Goal: Contribute content: Contribute content

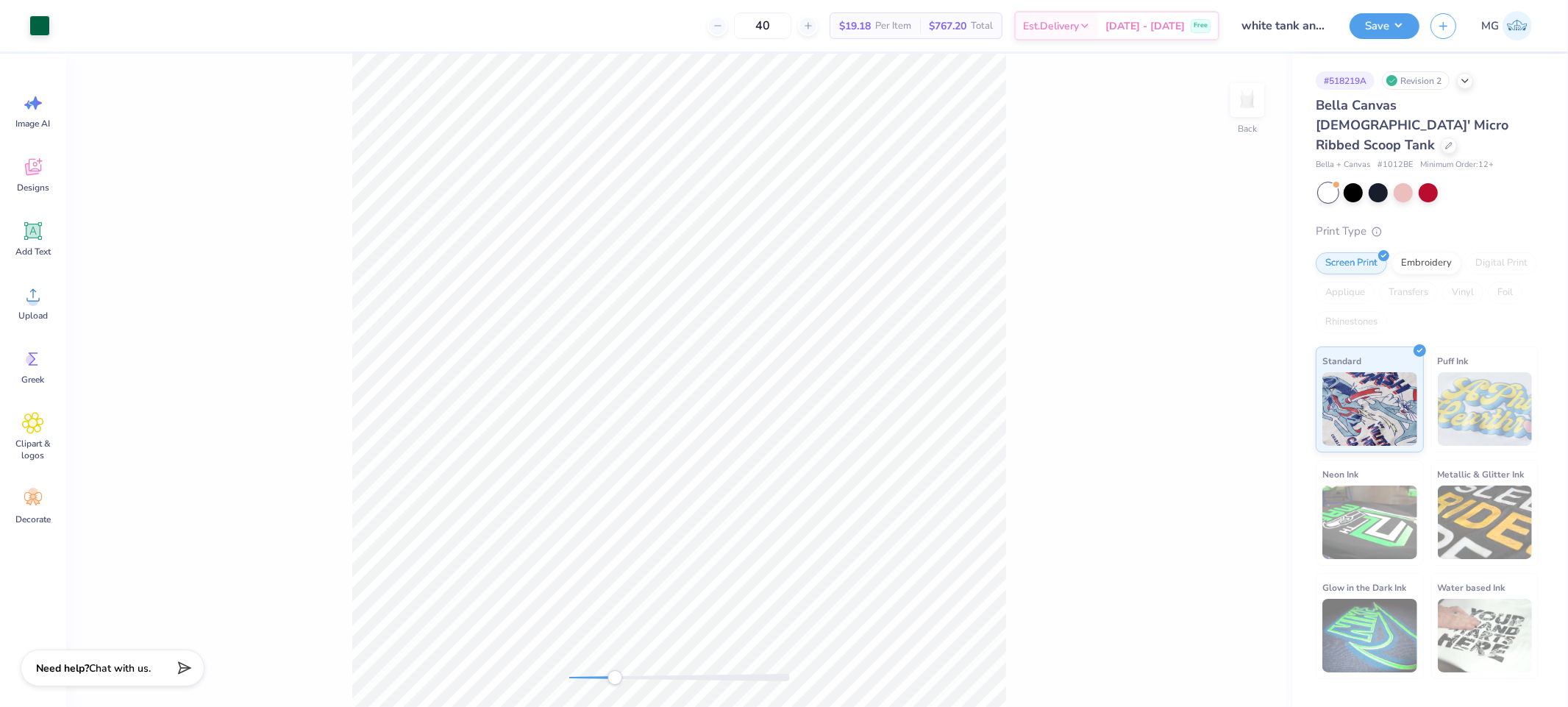
click at [529, 675] on div "Back" at bounding box center [679, 380] width 1226 height 654
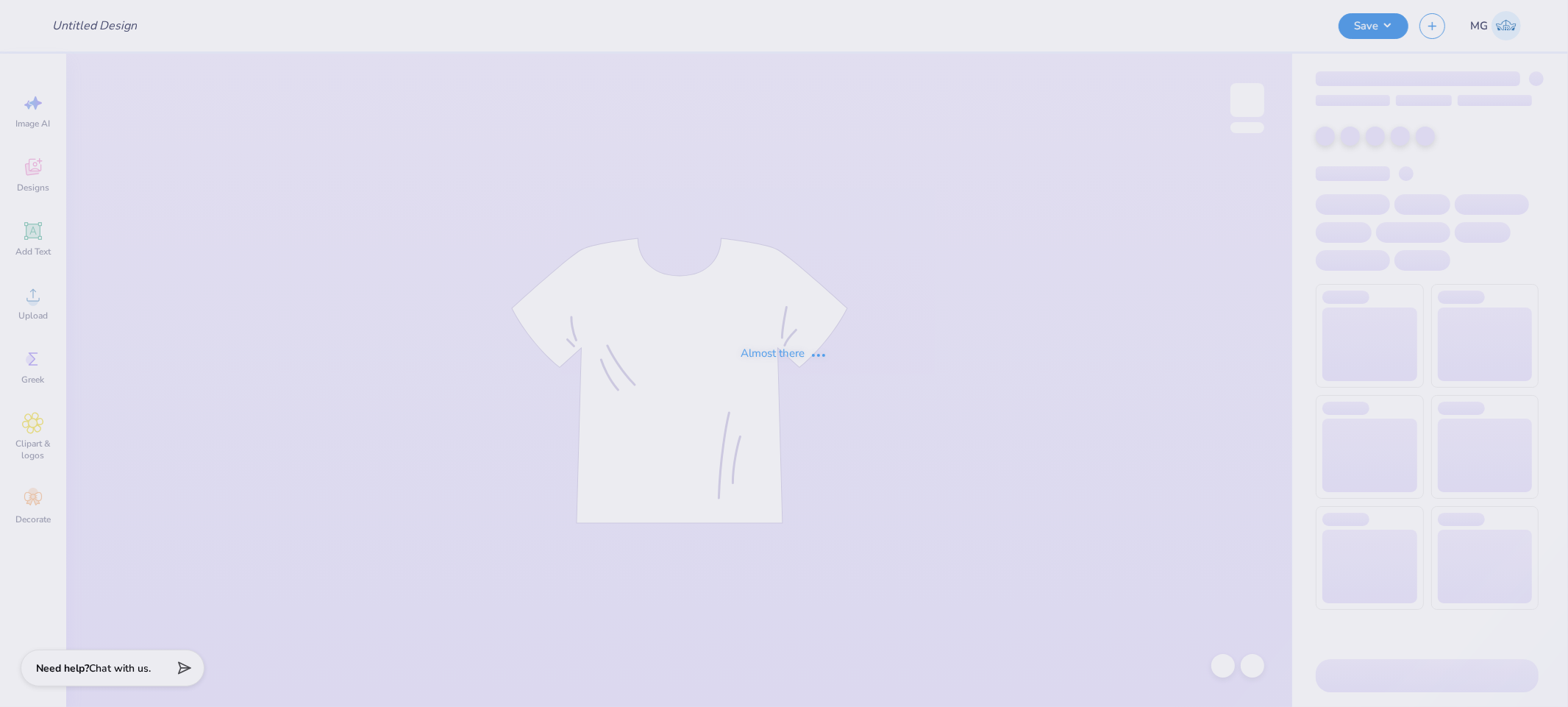
type input "white tank angel 2"
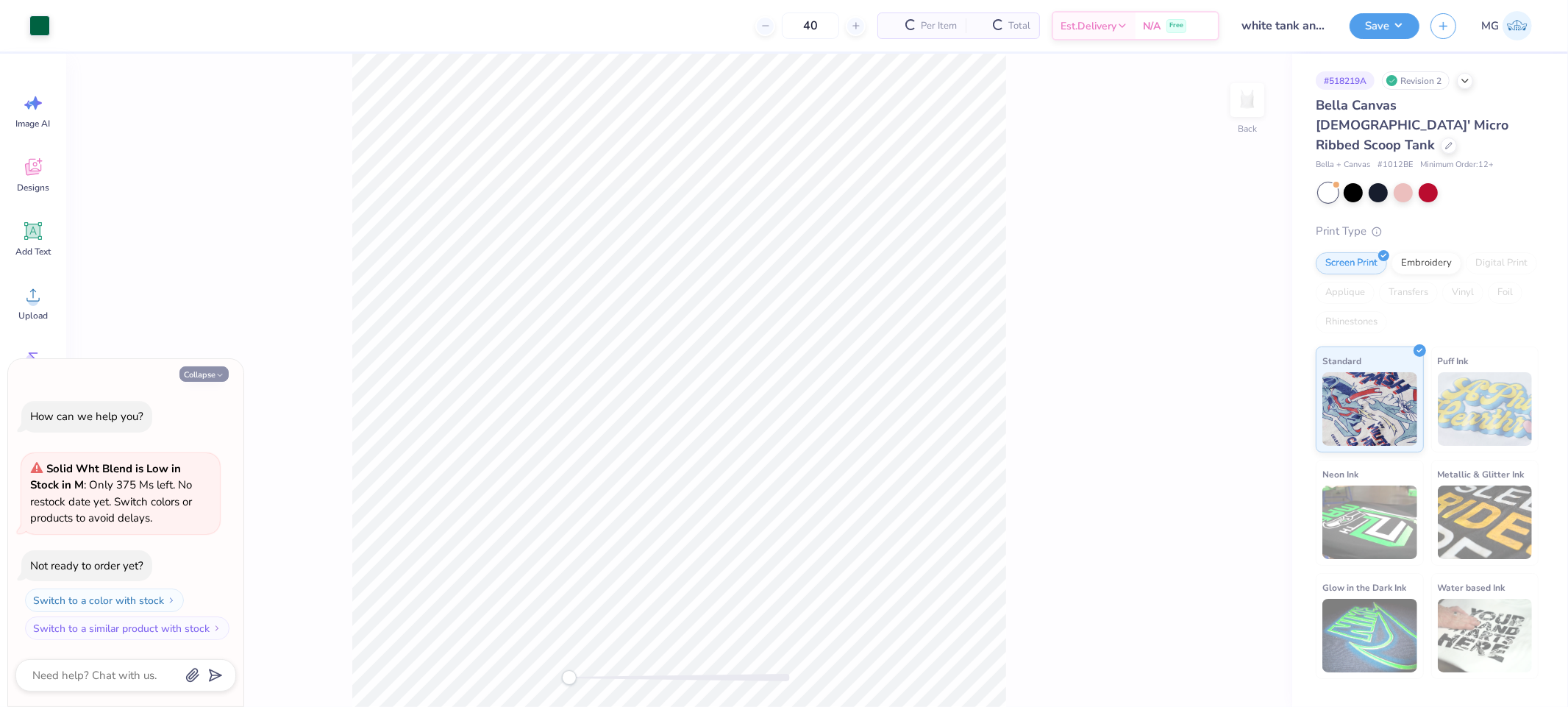
click at [210, 380] on button "Collapse" at bounding box center [204, 374] width 50 height 16
type textarea "x"
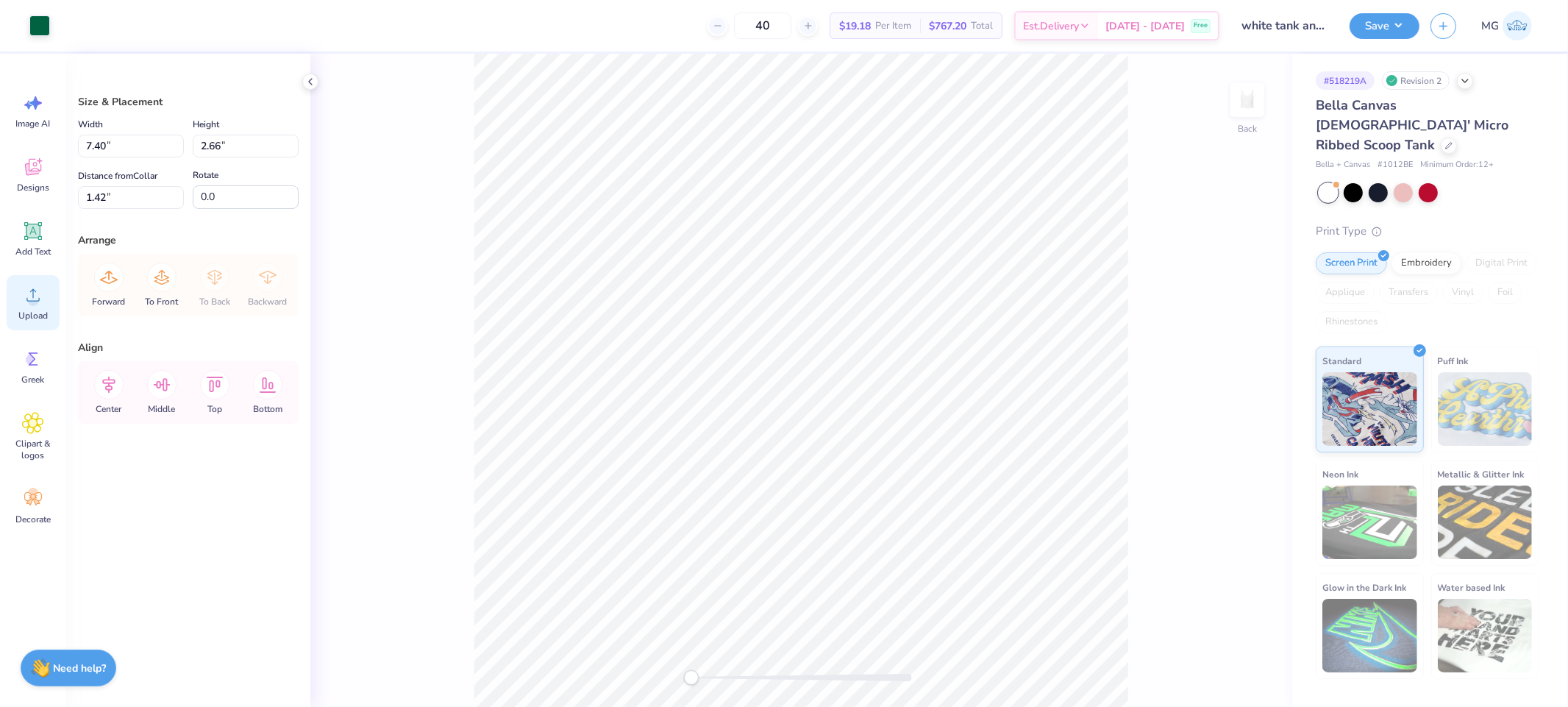
click at [11, 302] on div "Upload" at bounding box center [33, 302] width 53 height 55
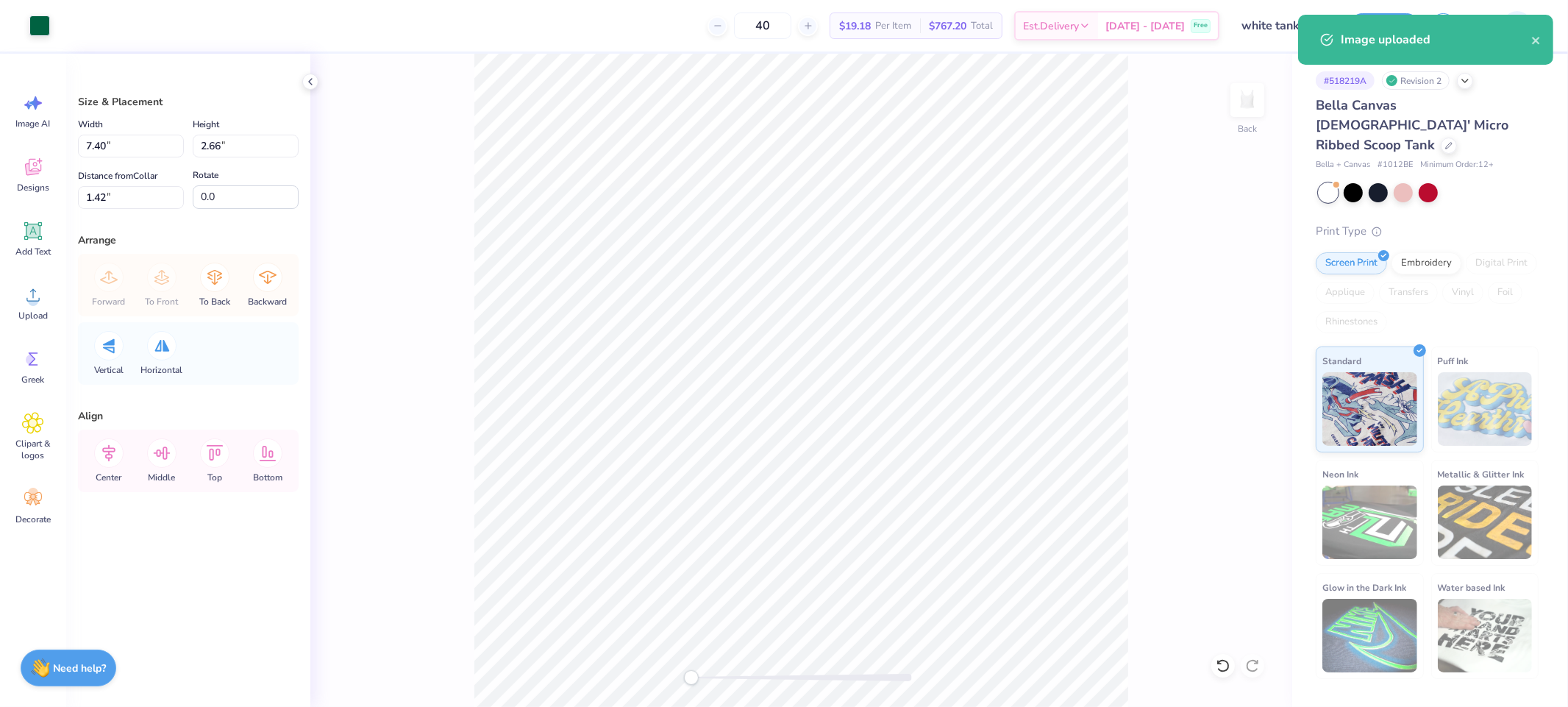
type input "8.95"
type input "4.08"
type input "3.46"
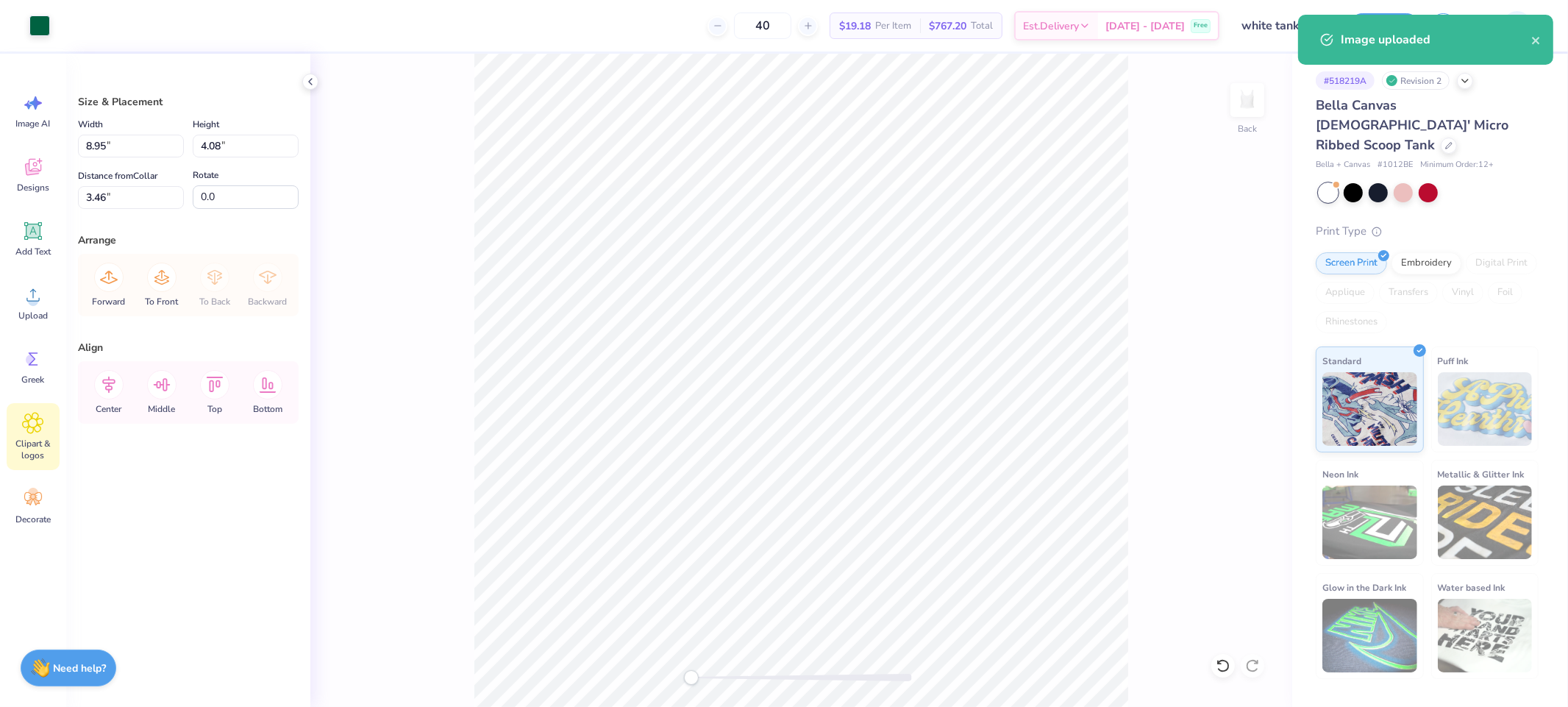
type input "7.40"
type input "2.66"
type input "1.42"
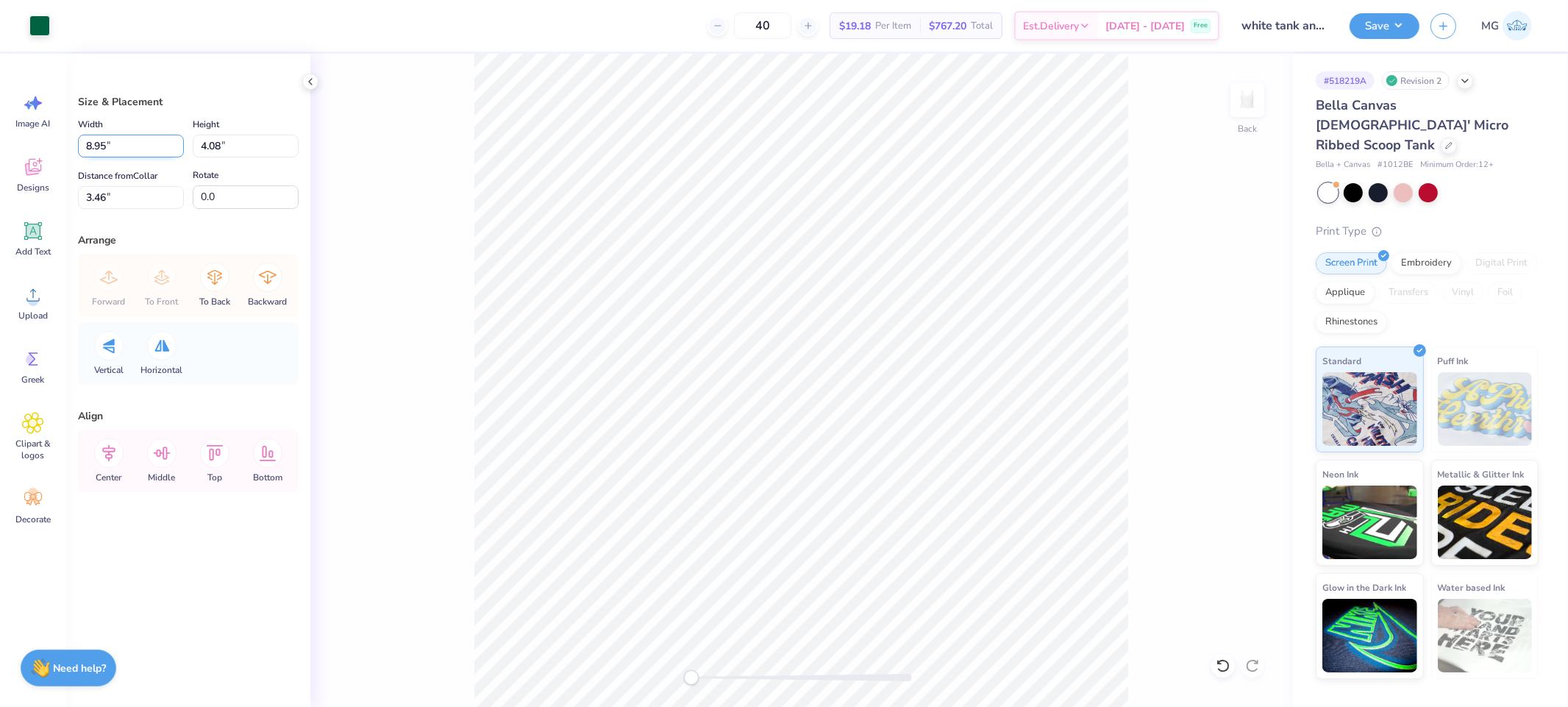
click at [108, 143] on input "8.95" at bounding box center [130, 146] width 106 height 22
type input "8"
type input "7.00"
type input "3.19"
type input "2.44"
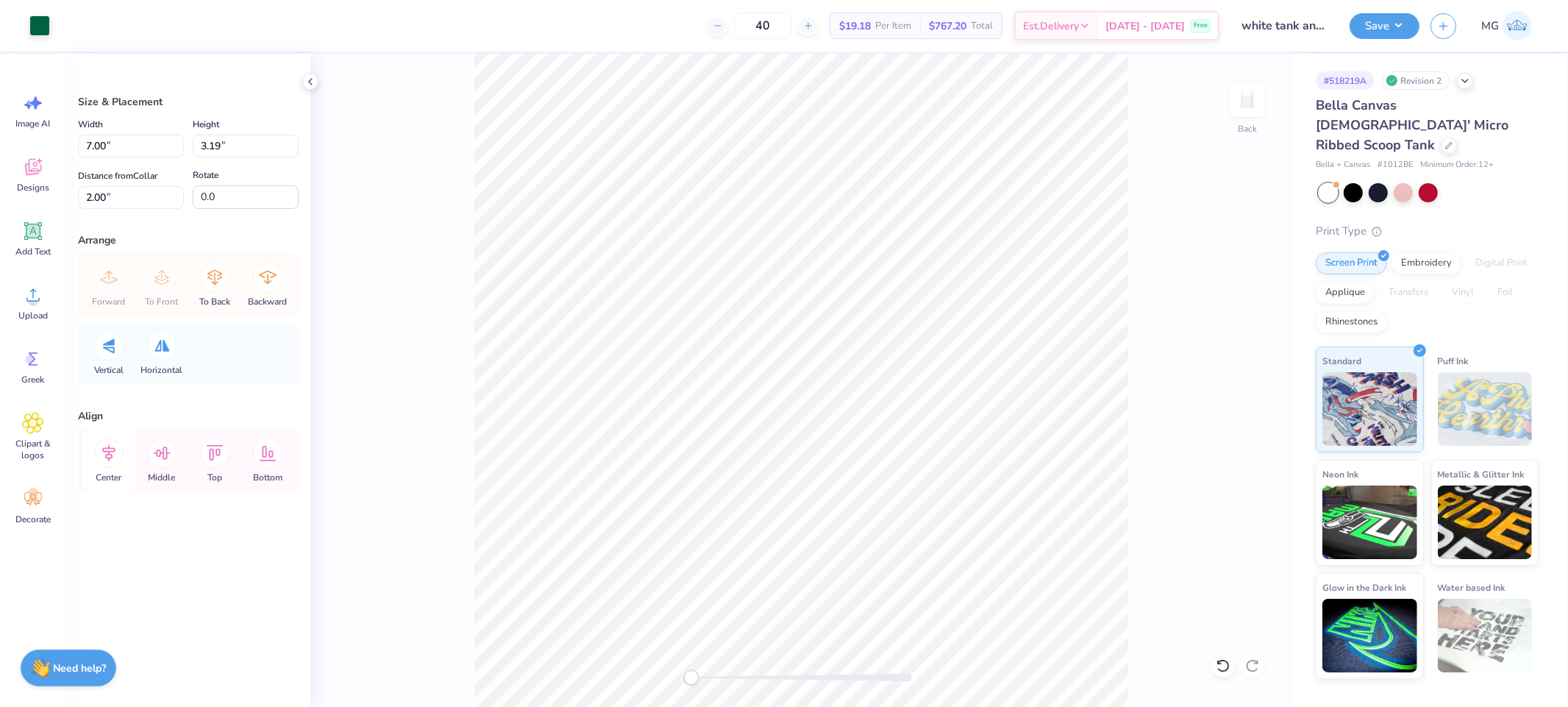
click at [116, 451] on icon at bounding box center [109, 453] width 29 height 29
click at [115, 449] on icon at bounding box center [109, 453] width 14 height 17
click at [1142, 398] on div "Back" at bounding box center [801, 380] width 982 height 654
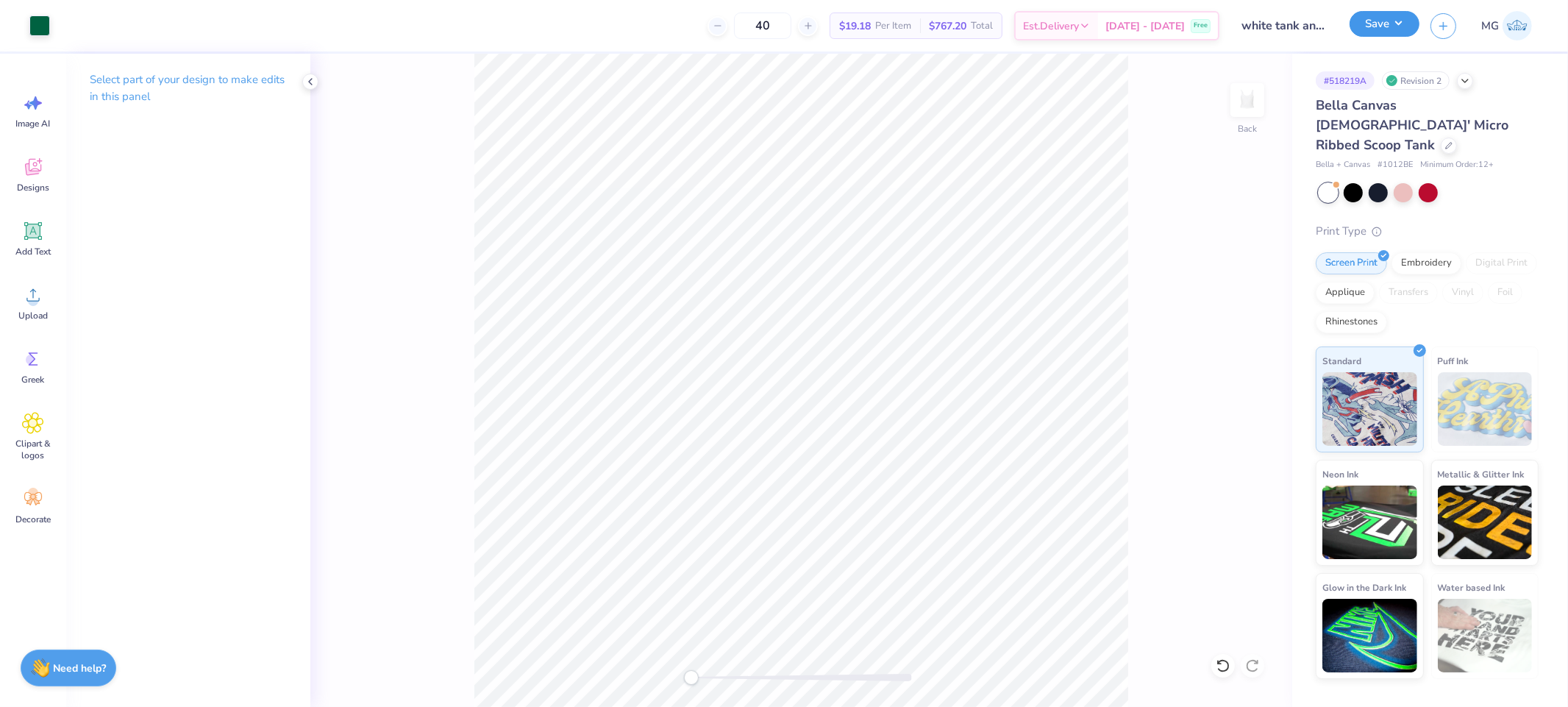
click at [1403, 20] on button "Save" at bounding box center [1385, 23] width 70 height 26
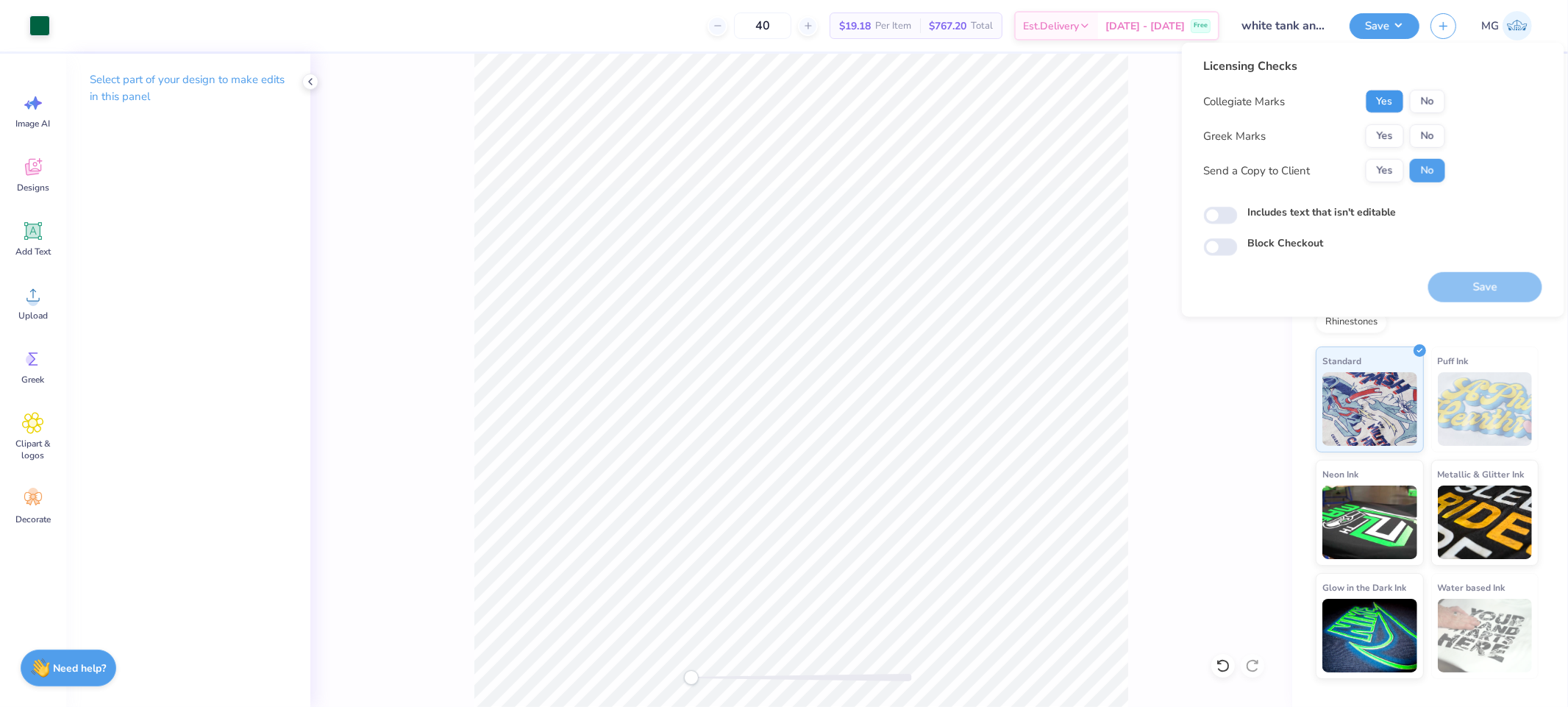
click at [1379, 100] on button "Yes" at bounding box center [1385, 101] width 38 height 23
click at [1430, 135] on button "No" at bounding box center [1427, 136] width 35 height 23
click at [1395, 165] on button "Yes" at bounding box center [1385, 171] width 38 height 23
click at [1286, 216] on label "Includes text that isn't editable" at bounding box center [1321, 213] width 149 height 16
click at [1238, 216] on input "Includes text that isn't editable" at bounding box center [1220, 216] width 34 height 17
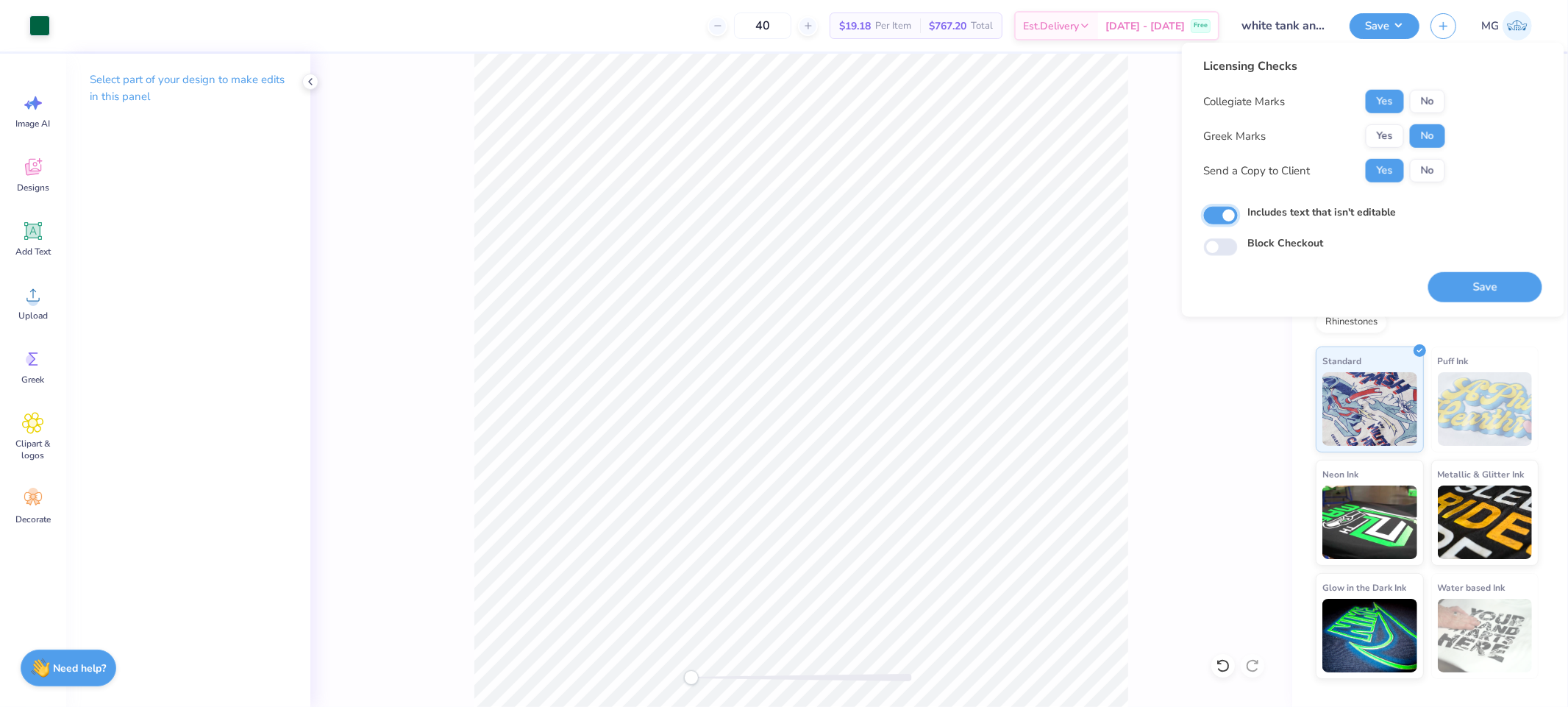
checkbox input "true"
click at [1462, 286] on button "Save" at bounding box center [1485, 286] width 114 height 30
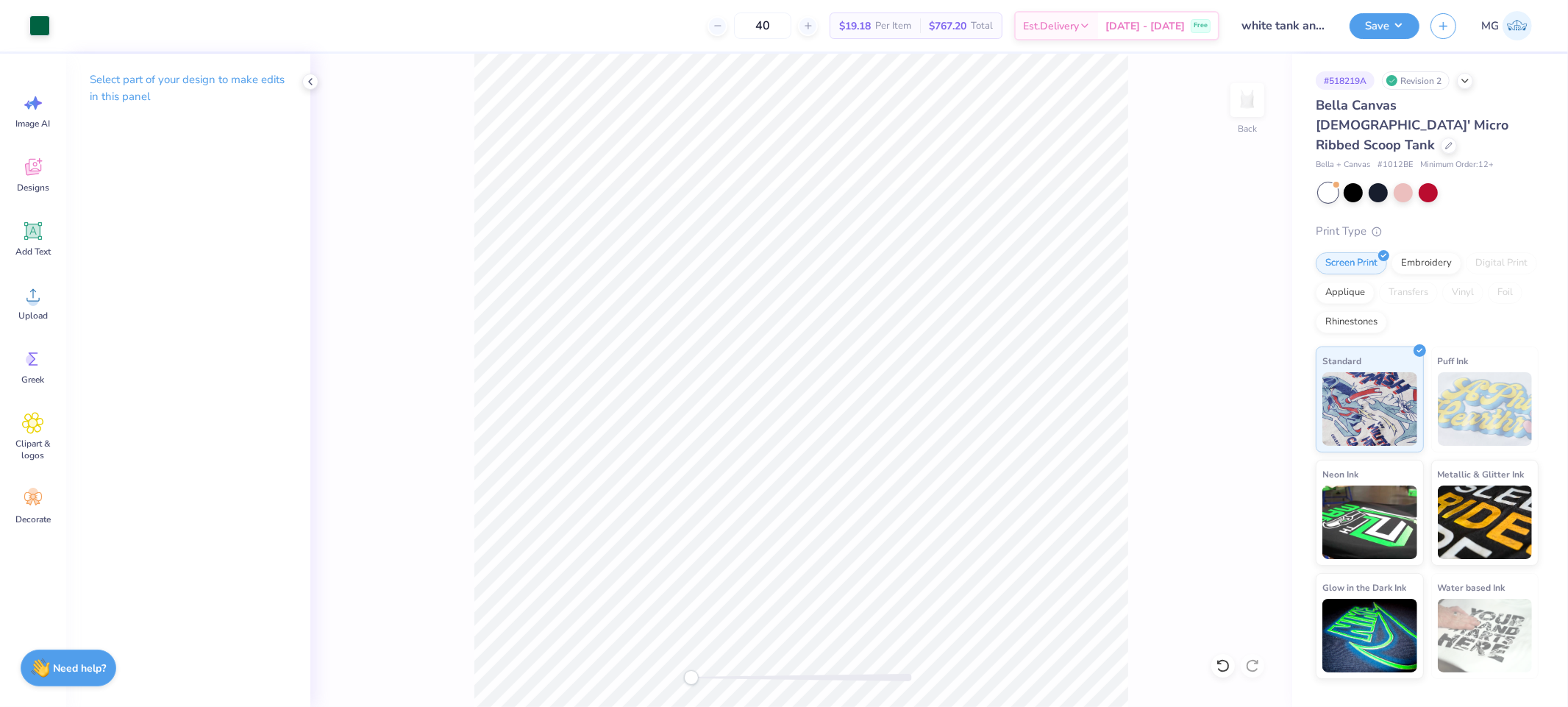
click at [1176, 172] on div "Back" at bounding box center [801, 380] width 982 height 654
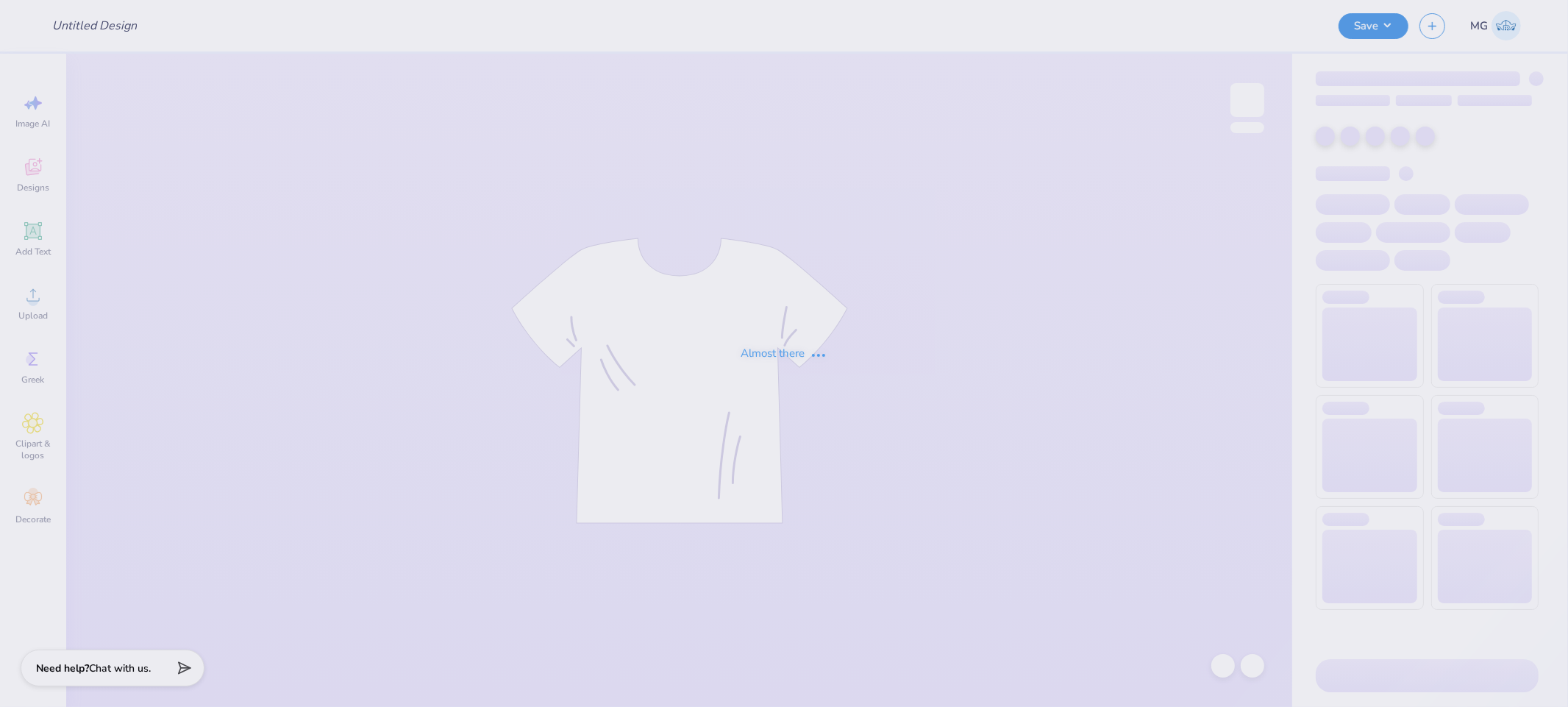
type input "moose"
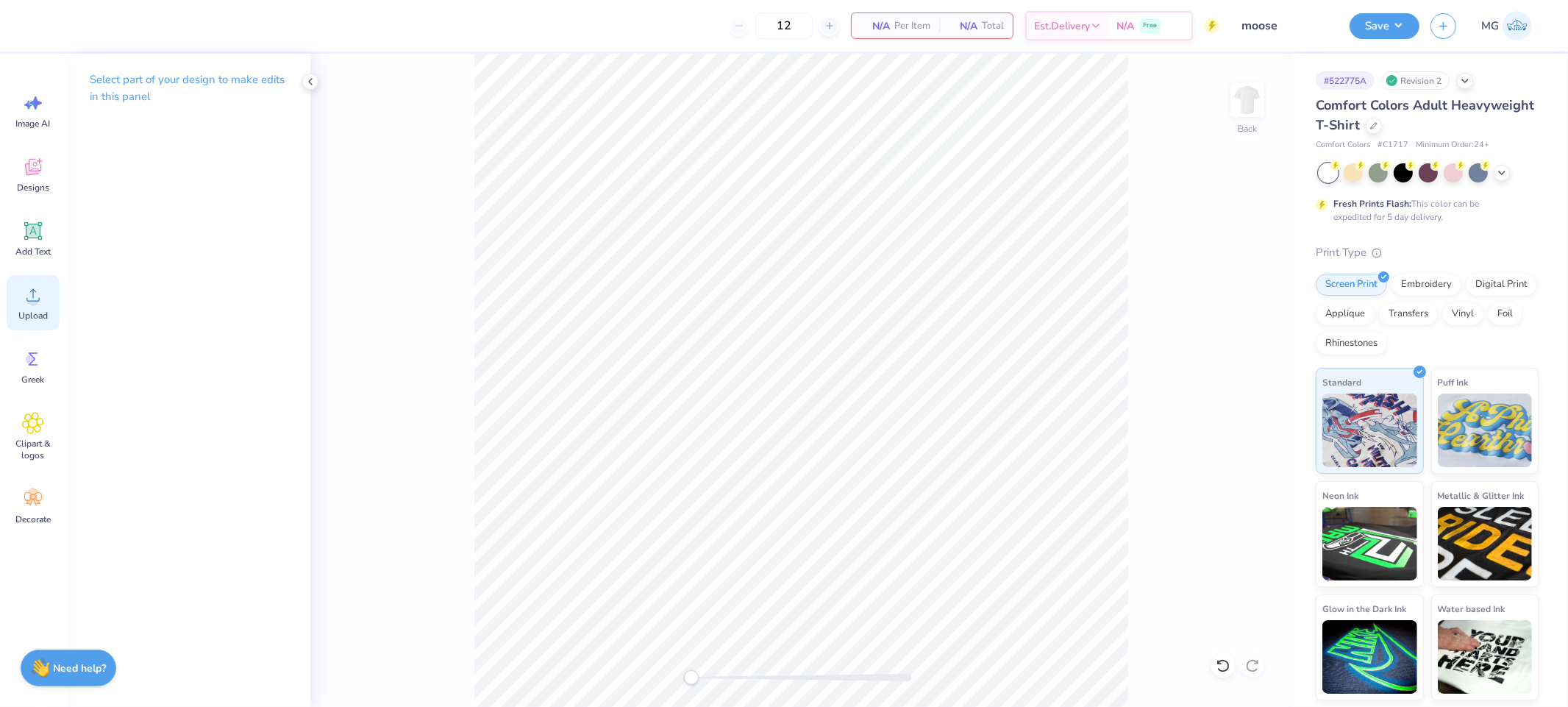
click at [18, 296] on div "Upload" at bounding box center [33, 302] width 53 height 55
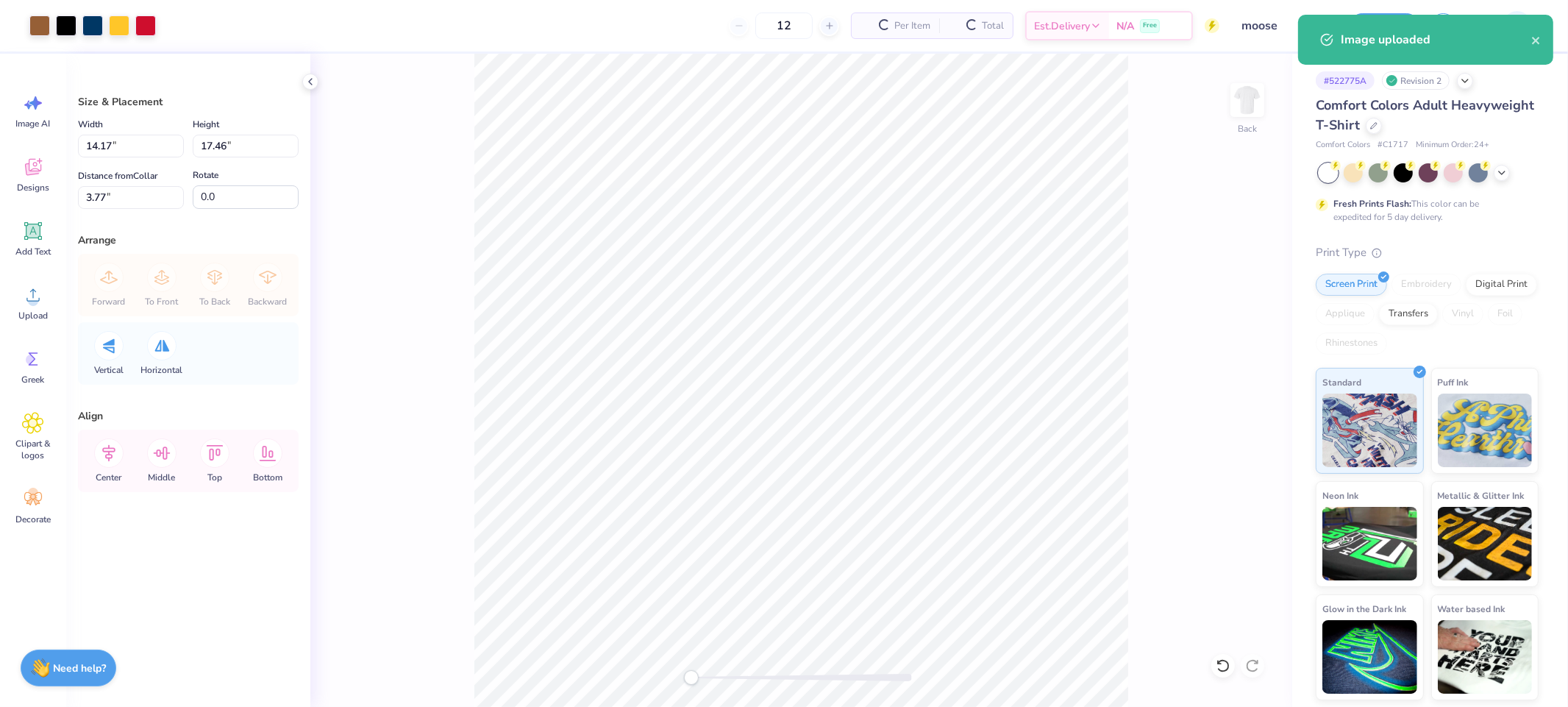
click at [1143, 396] on div "Back" at bounding box center [801, 380] width 982 height 654
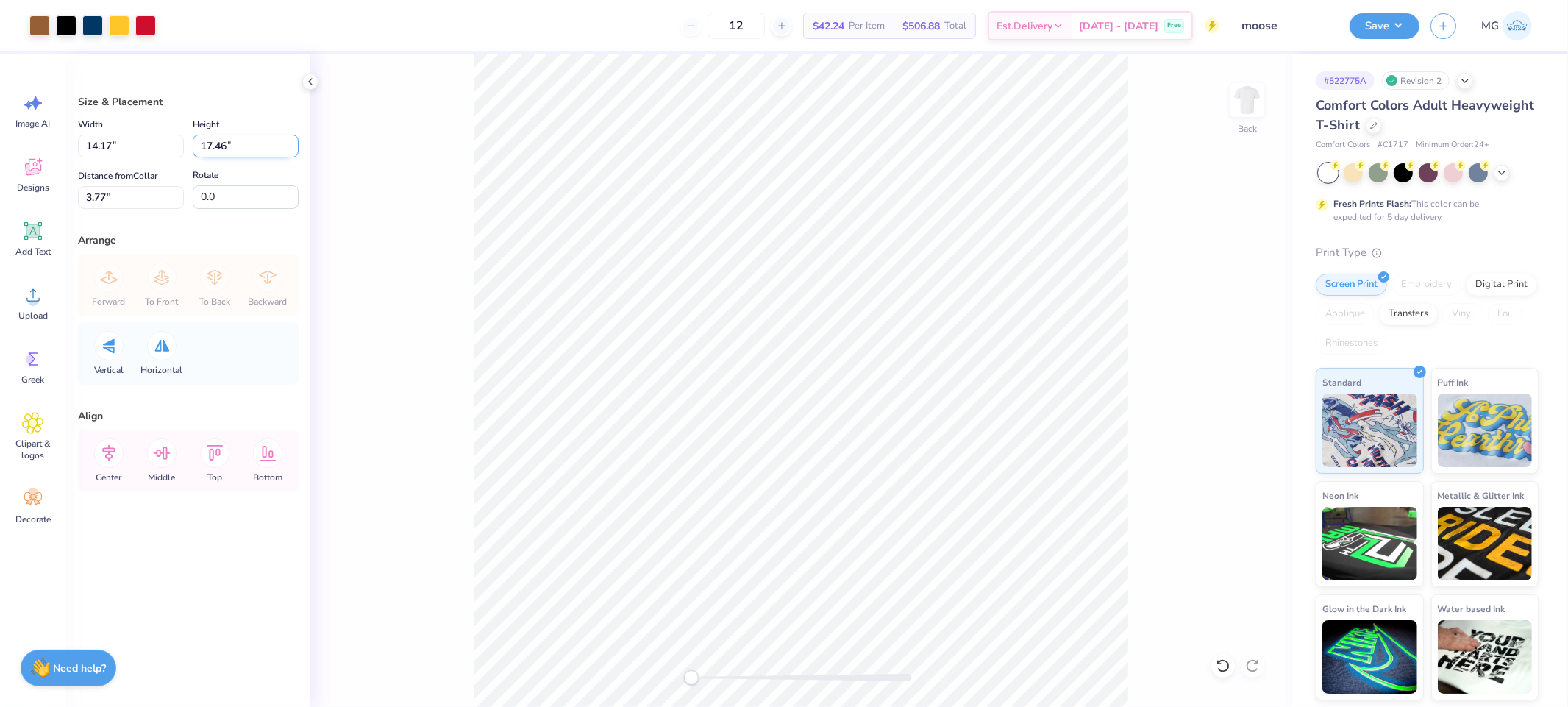
click at [228, 147] on input "17.46" at bounding box center [245, 146] width 106 height 22
type input "15"
type input "12.18"
type input "15.00"
type input "5.00"
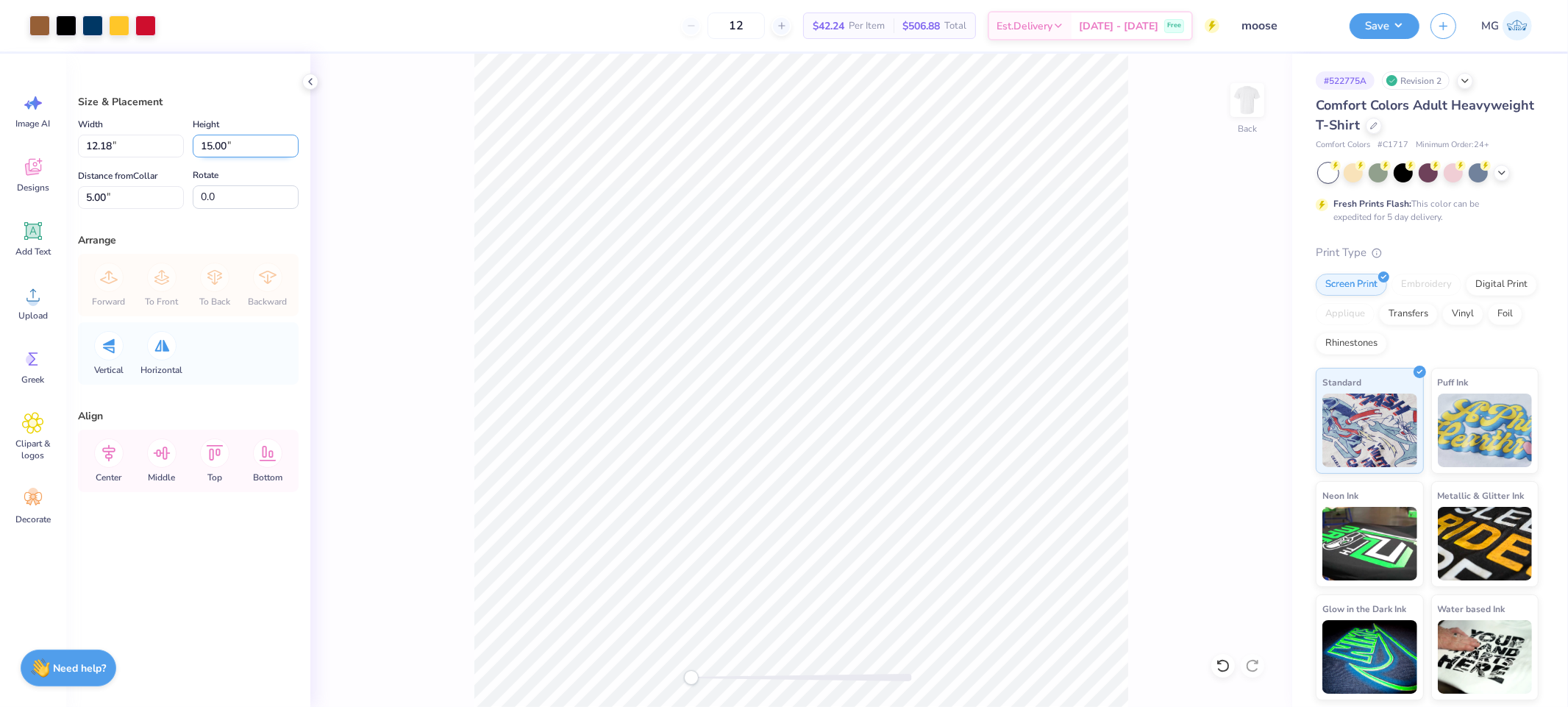
click at [214, 147] on input "15.00" at bounding box center [245, 146] width 106 height 22
type input "14.00"
type input "11.37"
type input "5.50"
click at [420, 255] on div "Back" at bounding box center [801, 380] width 982 height 654
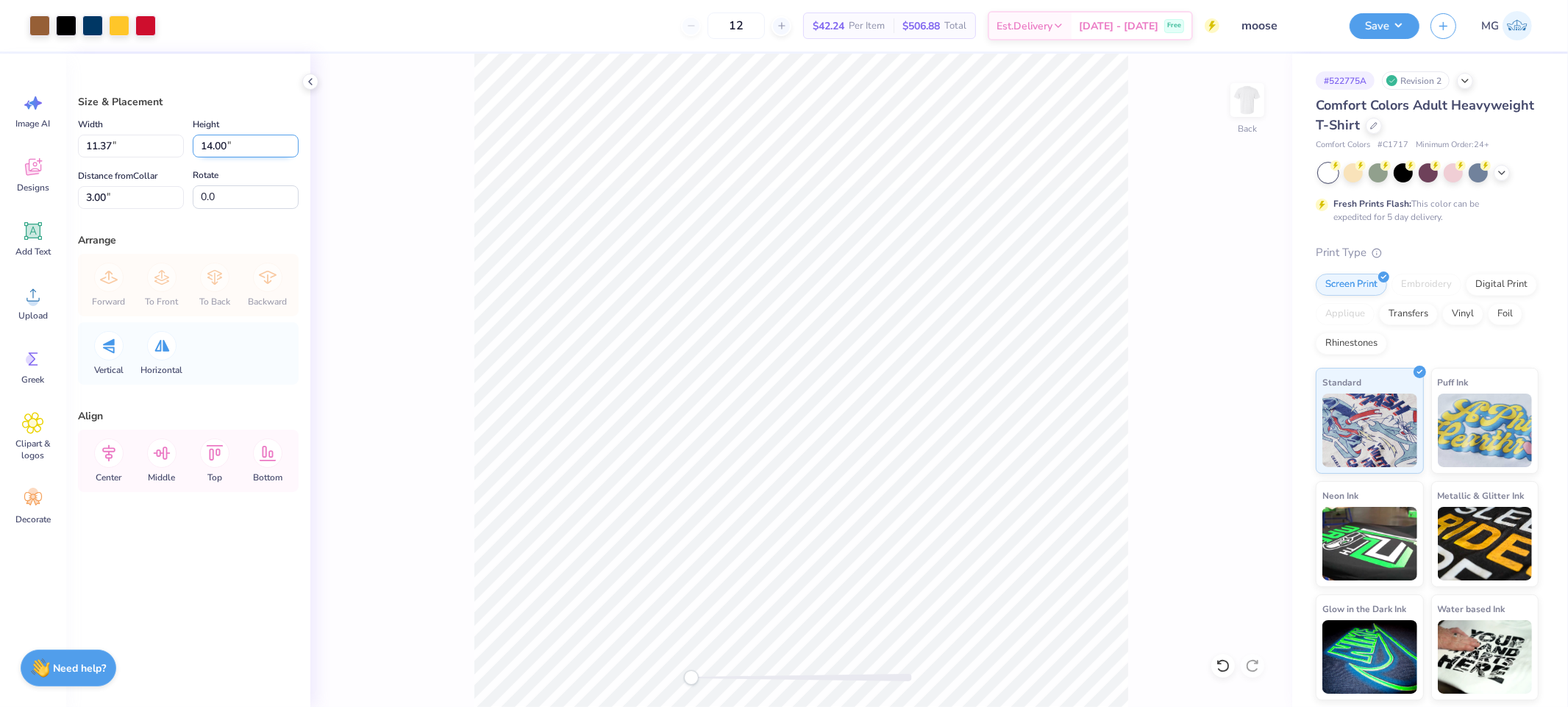
click at [211, 144] on input "14.00" at bounding box center [245, 146] width 106 height 22
type input "13.00"
type input "10.56"
type input "3.50"
click at [102, 195] on input "3.50" at bounding box center [130, 197] width 106 height 22
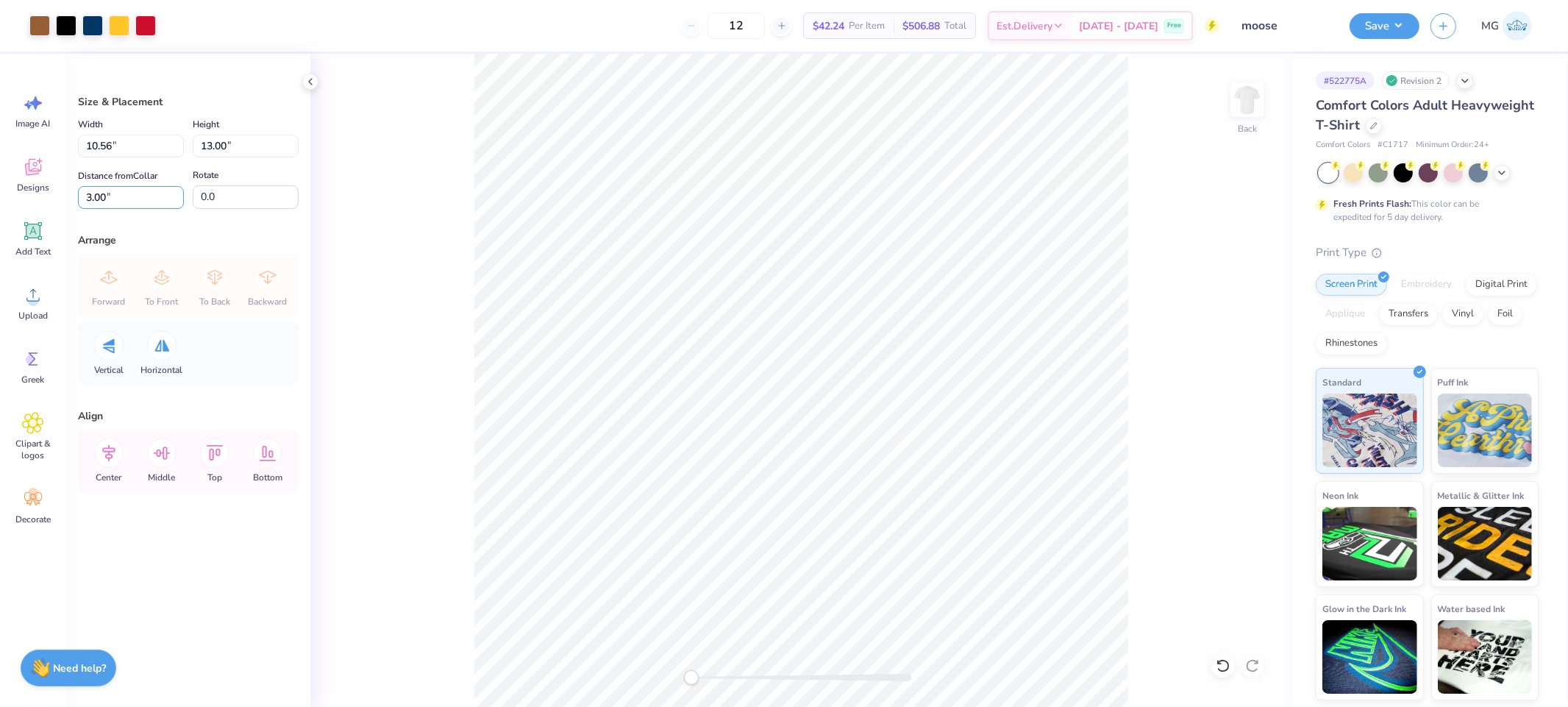
type input "3.00"
click at [104, 454] on icon at bounding box center [109, 453] width 29 height 29
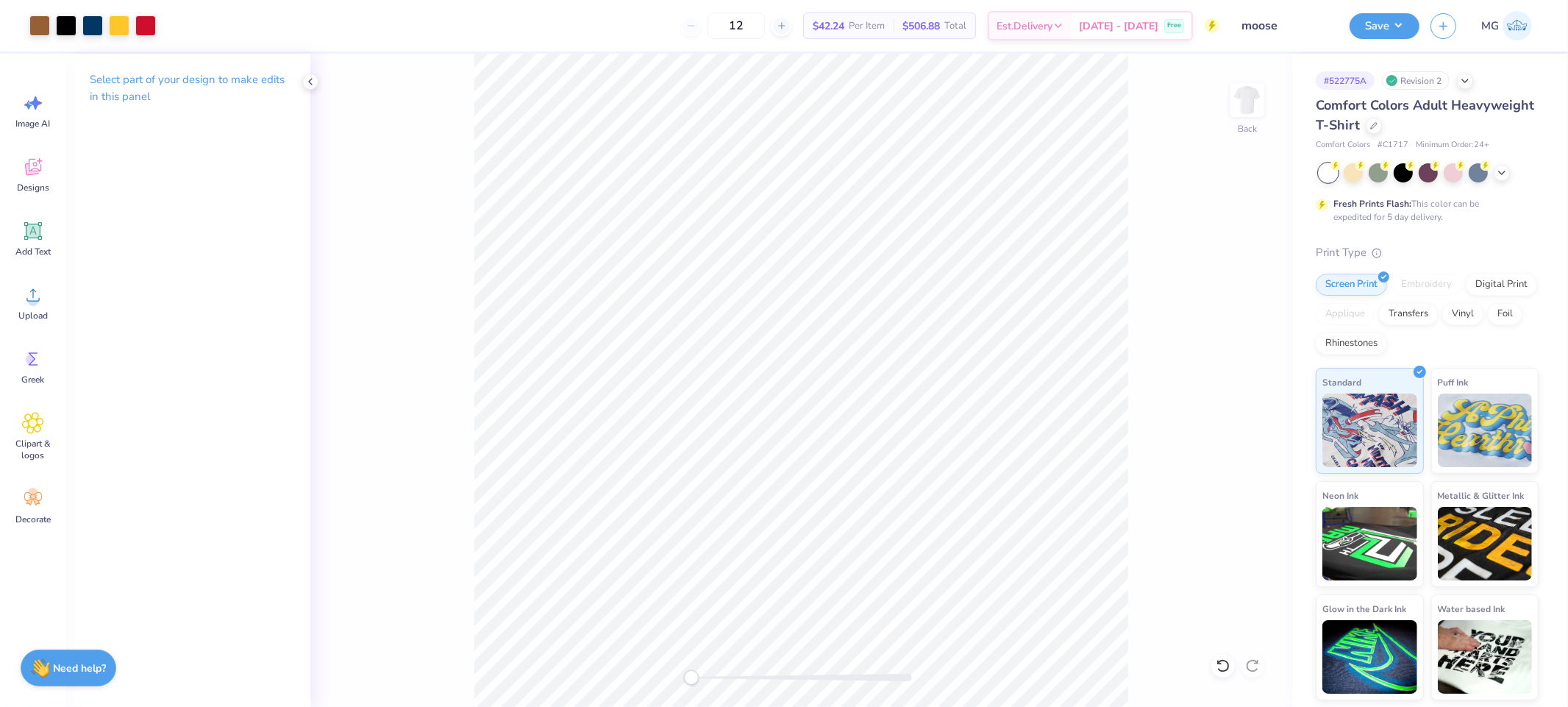
click at [1128, 208] on div "Back" at bounding box center [801, 380] width 982 height 654
click at [1385, 18] on button "Save" at bounding box center [1385, 23] width 70 height 26
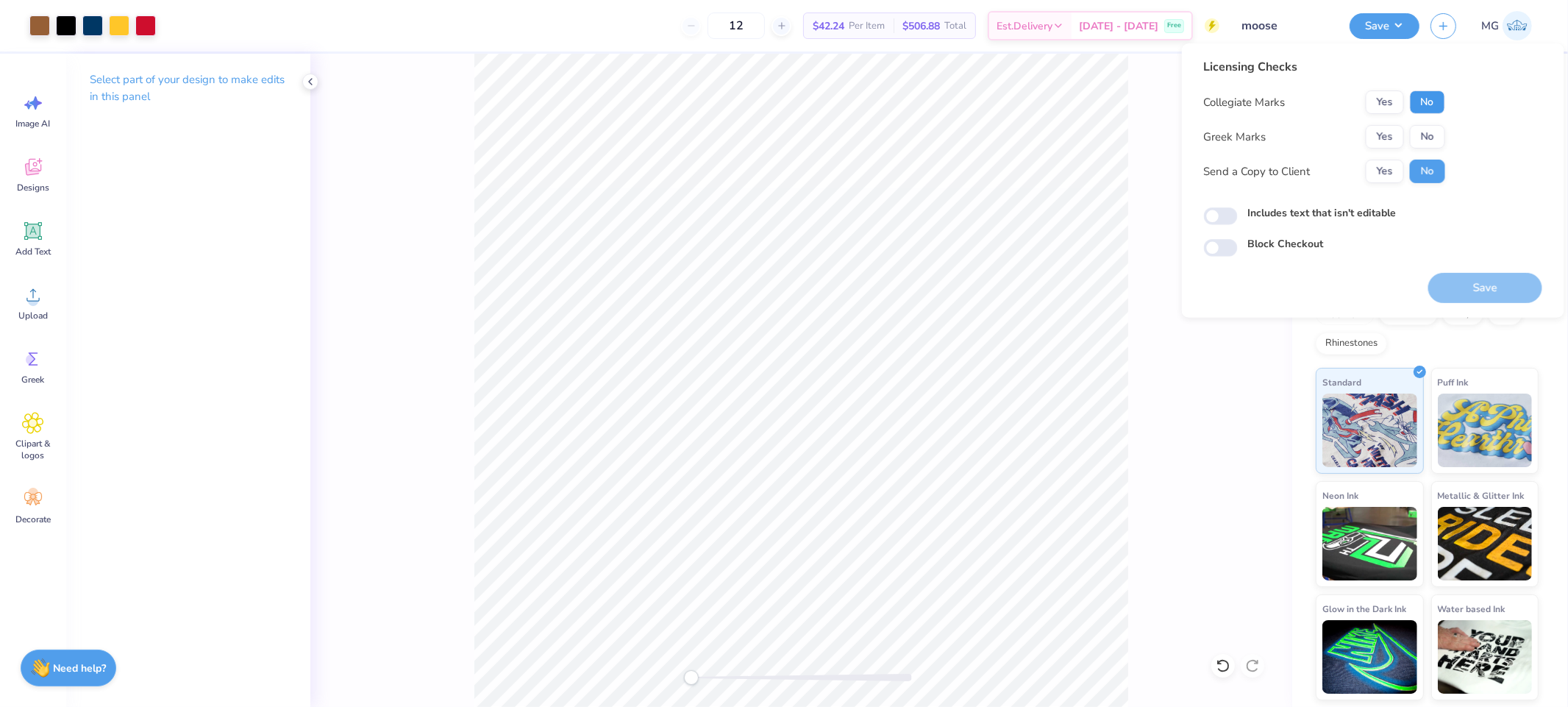
click at [1433, 105] on button "No" at bounding box center [1427, 102] width 35 height 23
click at [1357, 147] on div "Greek Marks Yes No" at bounding box center [1324, 137] width 241 height 23
click at [1369, 138] on button "Yes" at bounding box center [1385, 137] width 38 height 23
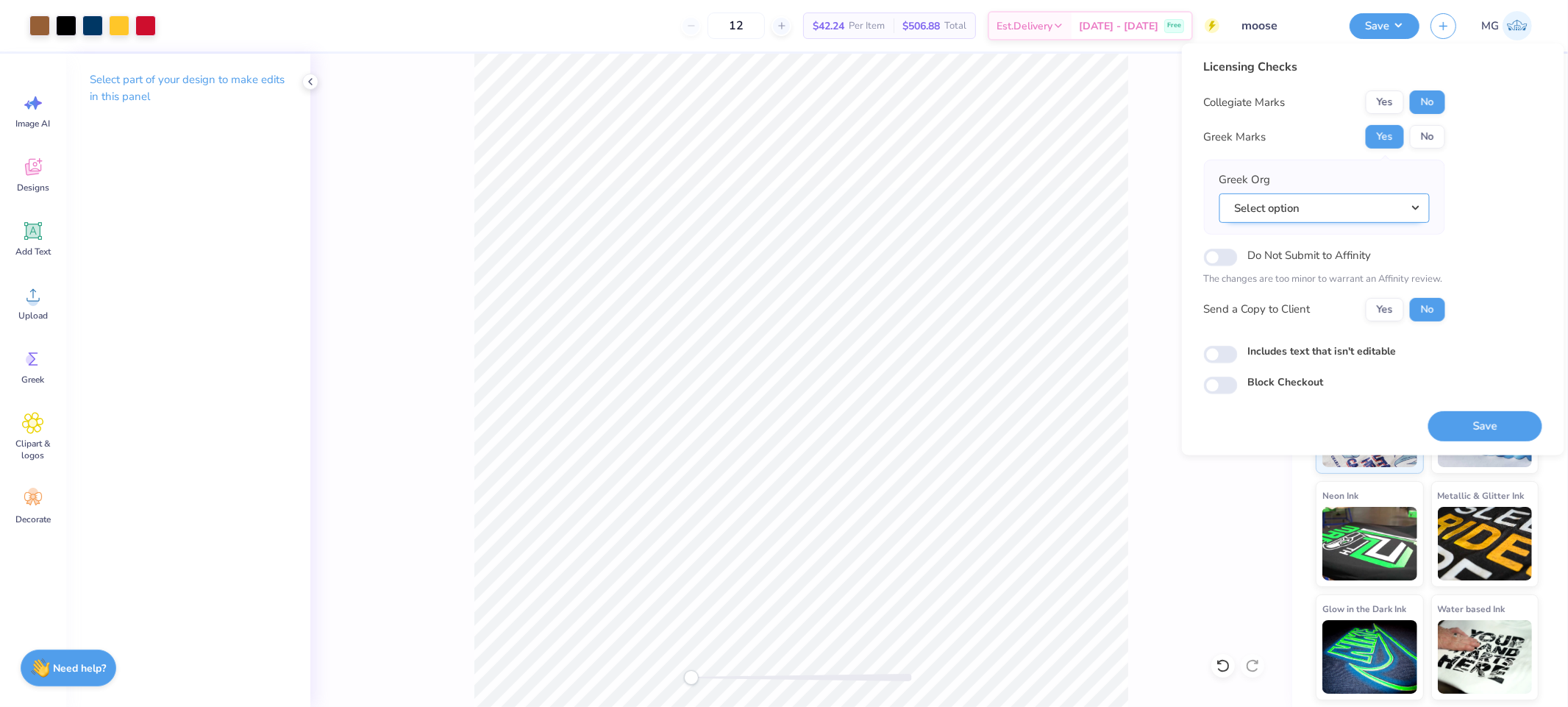
click at [1365, 214] on button "Select option" at bounding box center [1324, 207] width 211 height 30
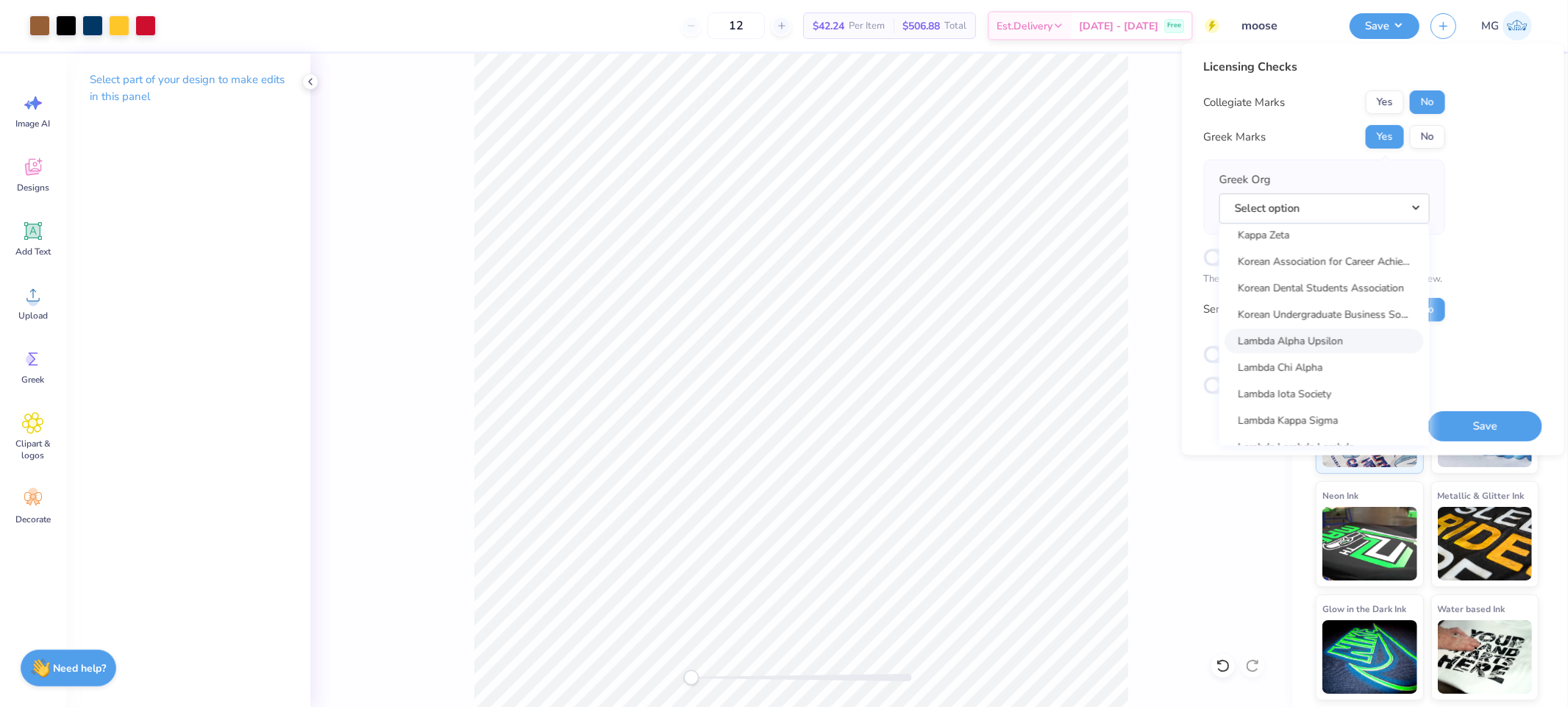
scroll to position [5659, 0]
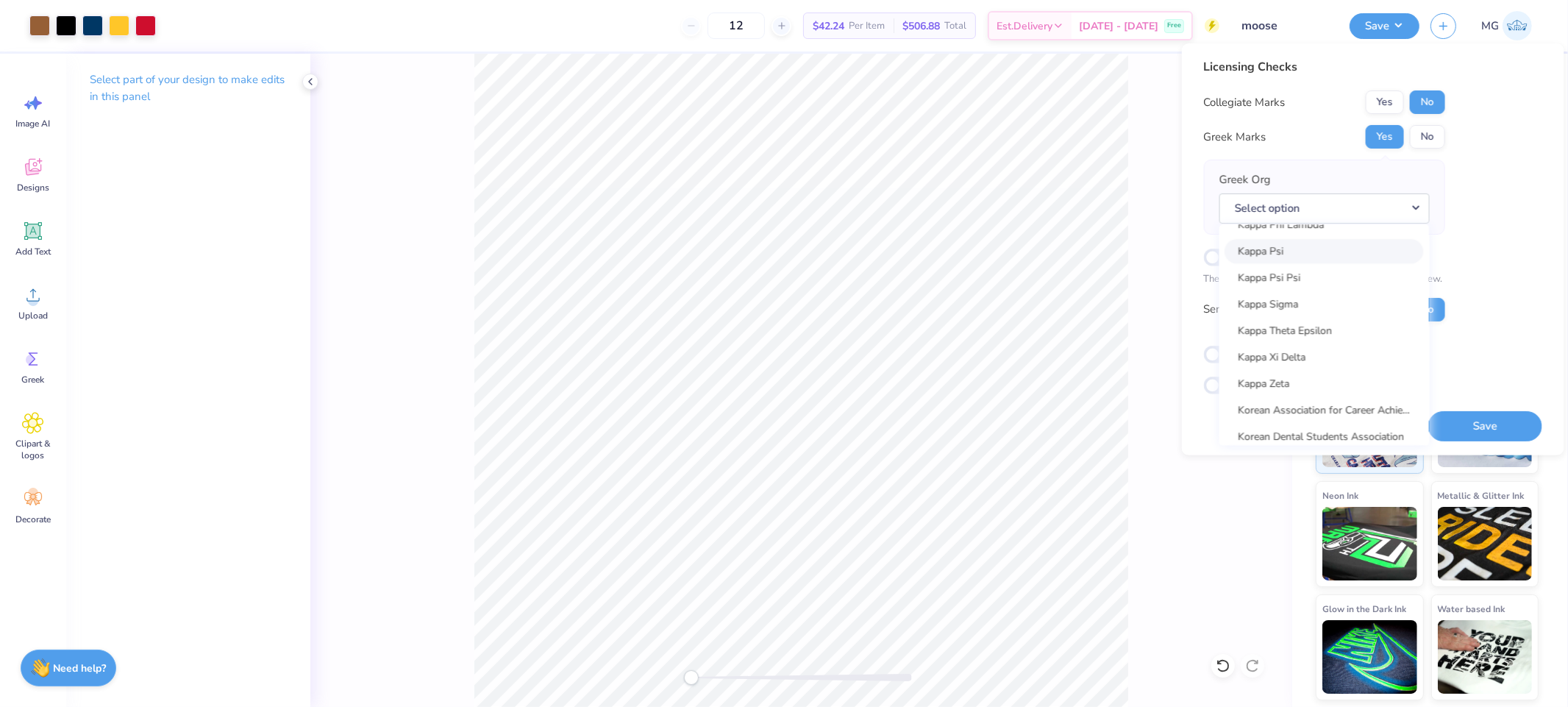
click at [1333, 250] on link "Kappa Psi" at bounding box center [1324, 251] width 199 height 24
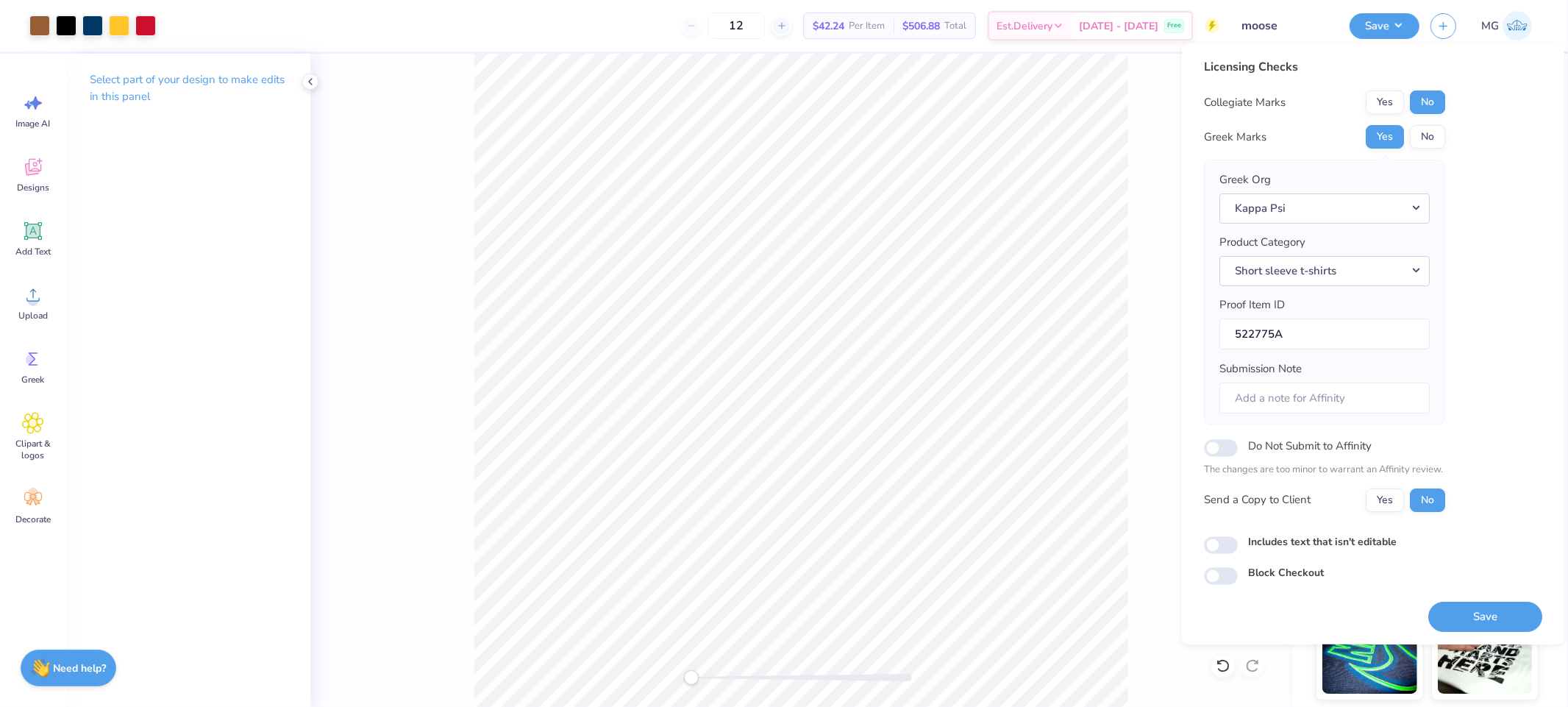
click at [1470, 272] on div "Licensing Checks Collegiate Marks Yes No Greek Marks Yes No Greek Org Kappa Psi…" at bounding box center [1373, 321] width 338 height 526
click at [1393, 488] on button "Yes" at bounding box center [1385, 499] width 38 height 23
click at [1321, 536] on label "Includes text that isn't editable" at bounding box center [1321, 541] width 149 height 16
click at [1238, 536] on input "Includes text that isn't editable" at bounding box center [1220, 545] width 34 height 17
checkbox input "true"
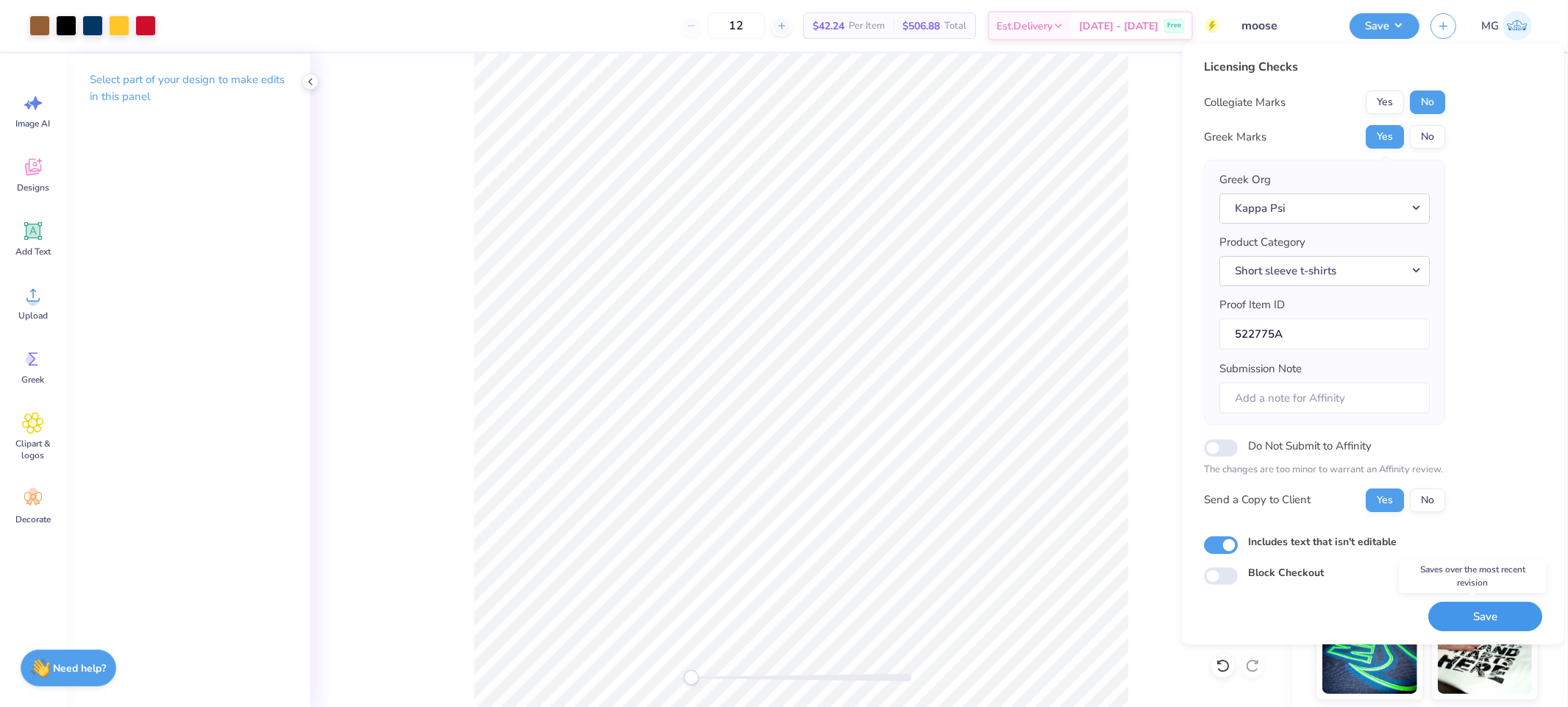
click at [1441, 609] on button "Save" at bounding box center [1485, 616] width 114 height 30
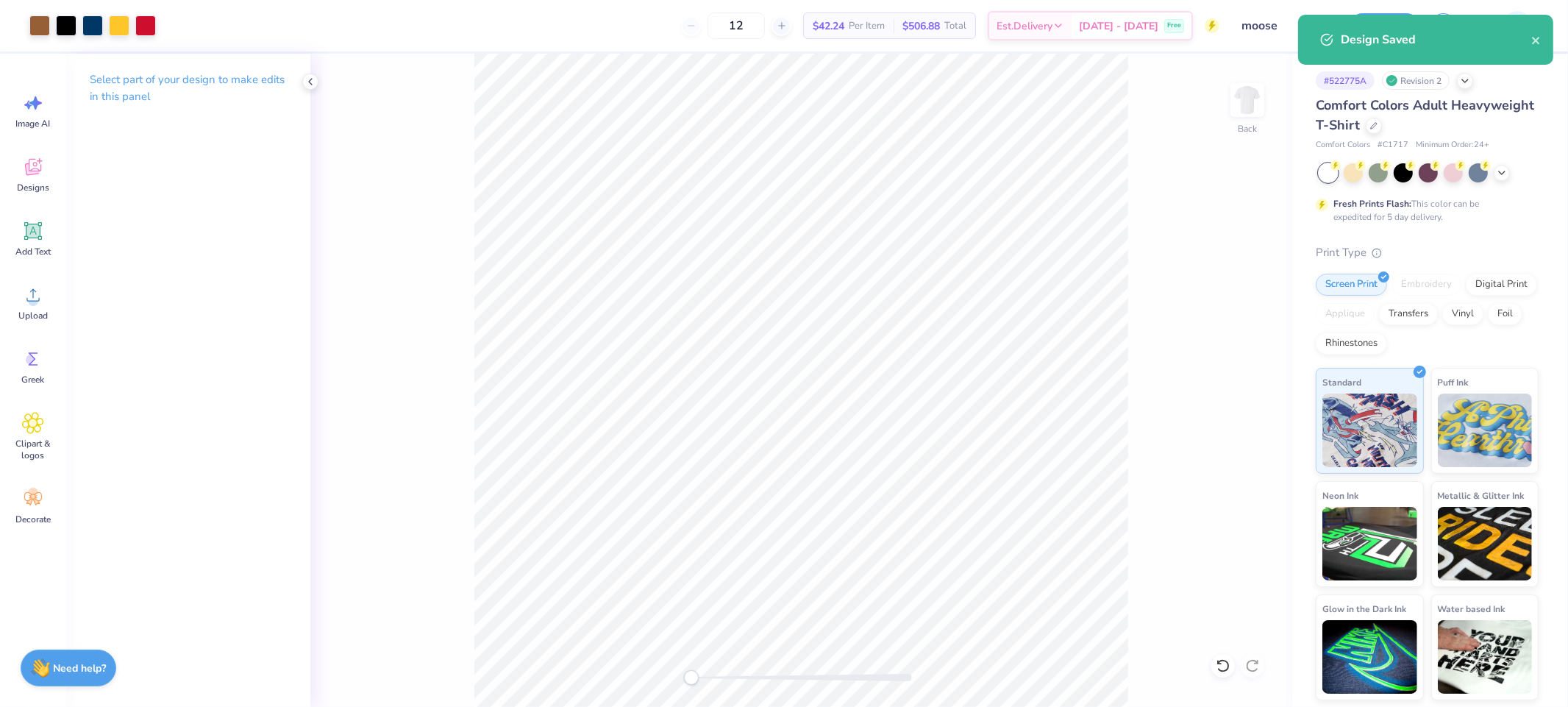
click at [1181, 78] on div "Back" at bounding box center [801, 380] width 982 height 654
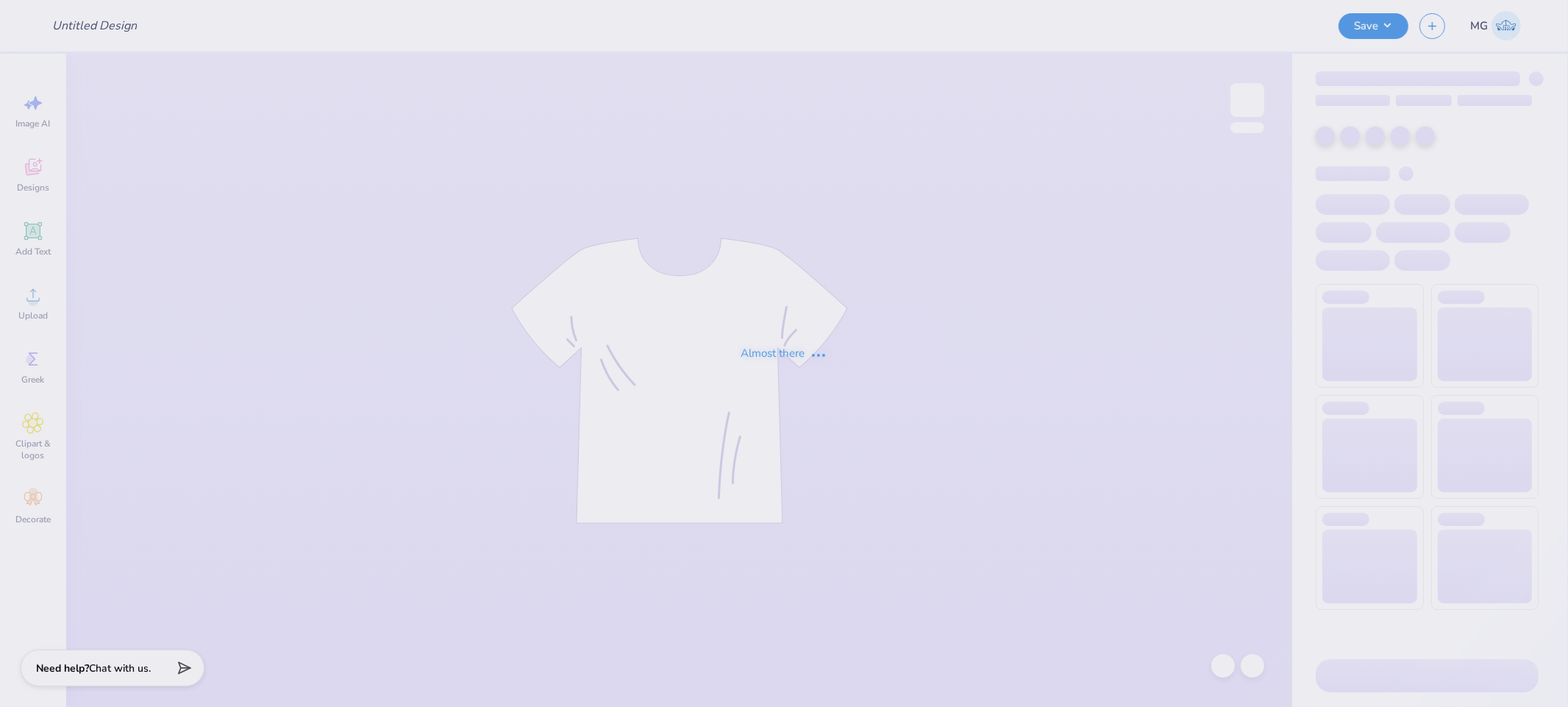
type input "Dammy Idowu : William Jewell College"
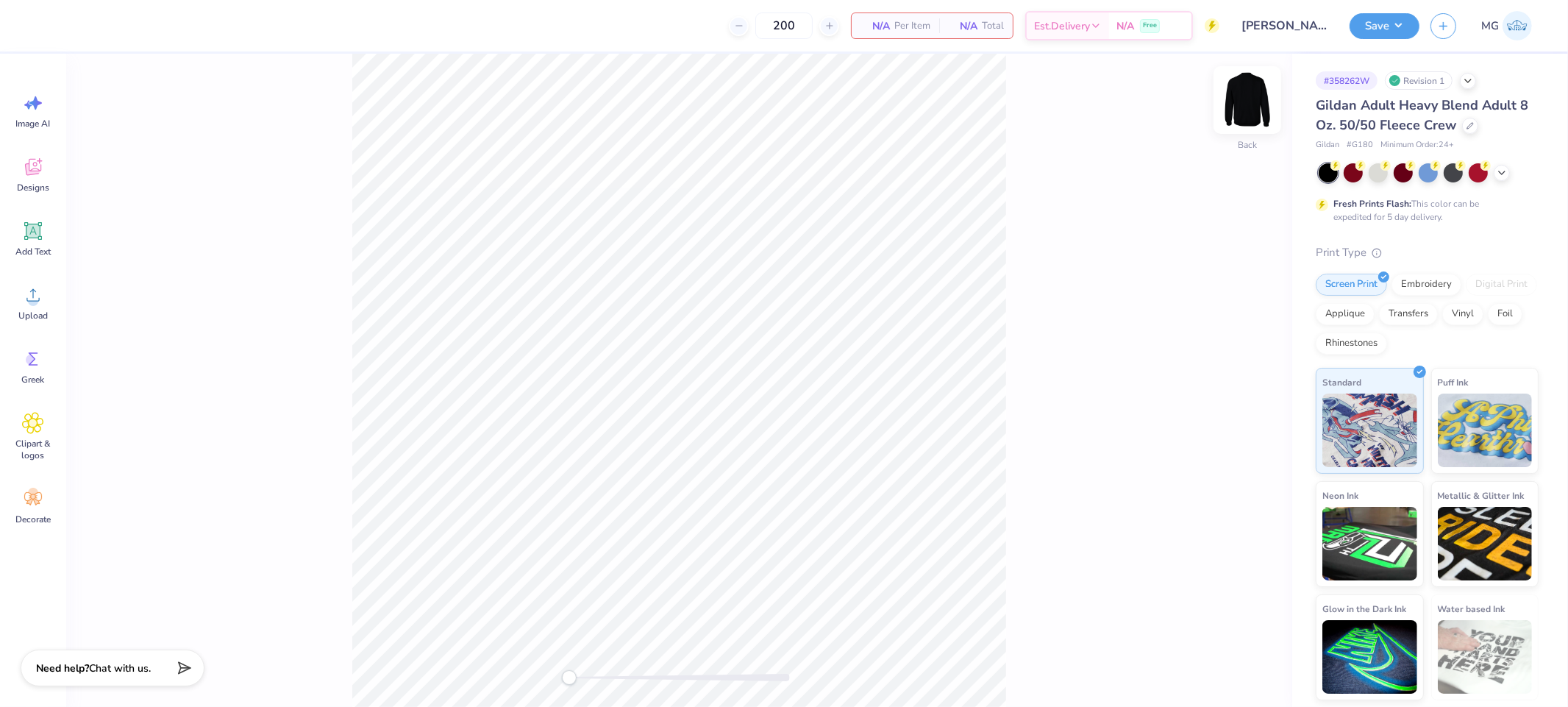
click at [1260, 104] on img at bounding box center [1247, 100] width 59 height 59
click at [1248, 86] on img at bounding box center [1247, 100] width 59 height 59
